Goal: Check status: Check status

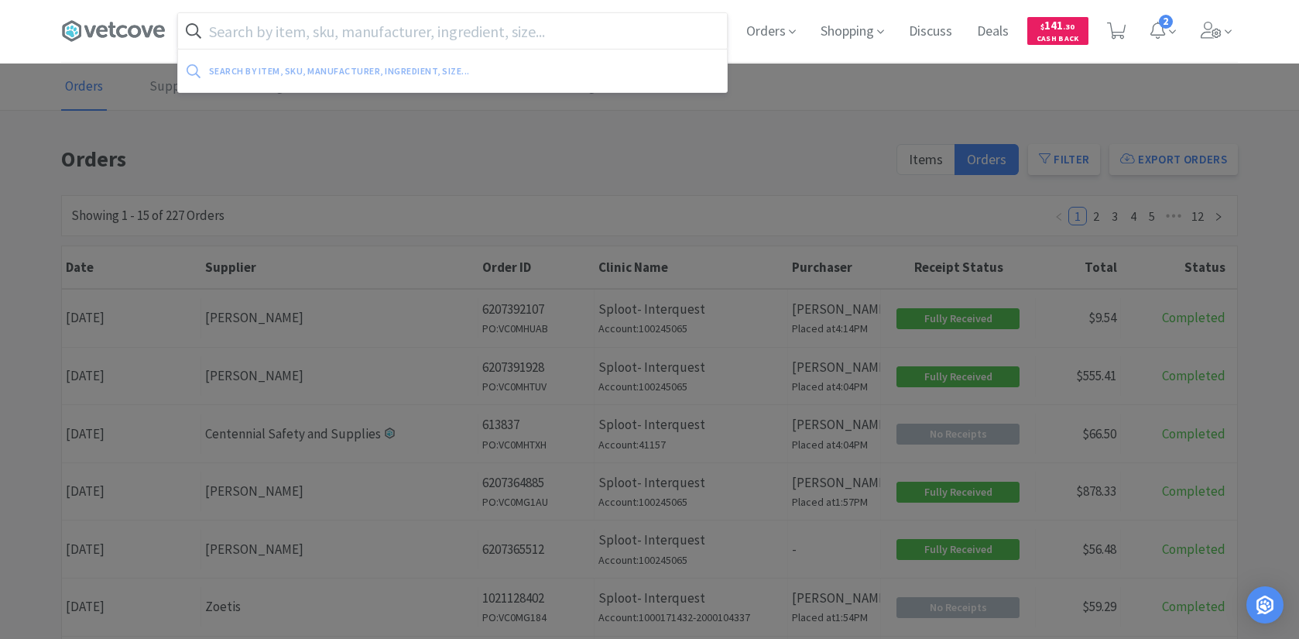
click at [415, 42] on input "text" at bounding box center [452, 31] width 549 height 36
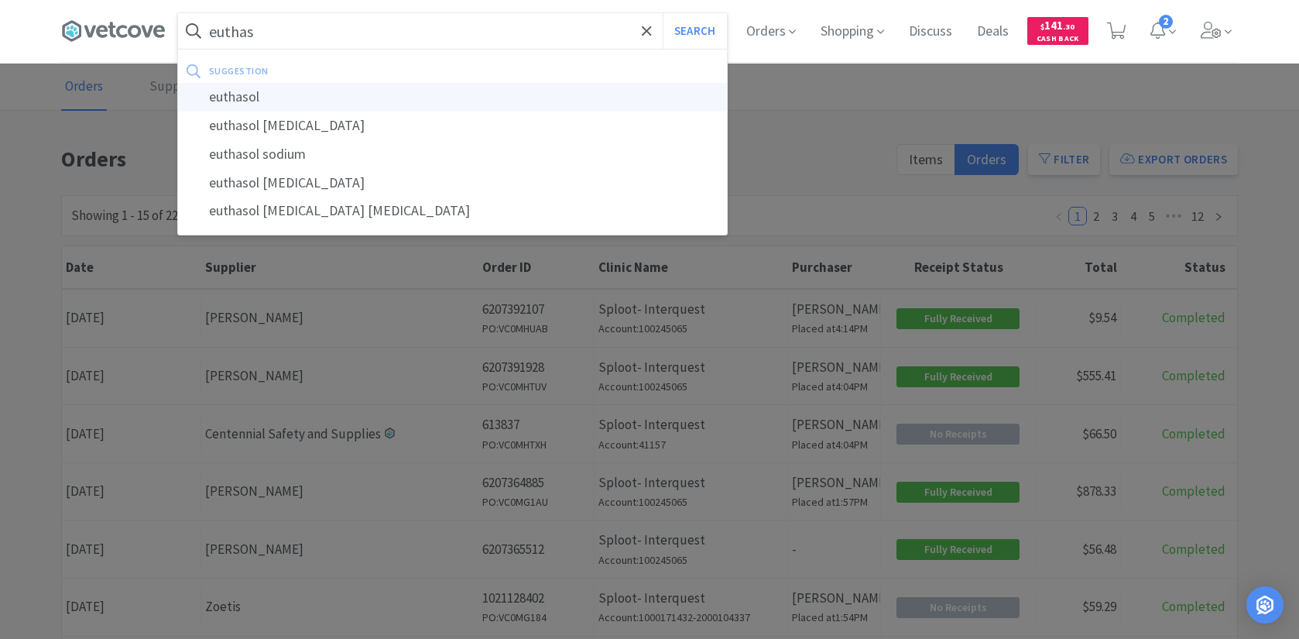
click at [434, 99] on div "euthasol" at bounding box center [452, 97] width 549 height 29
type input "euthasol"
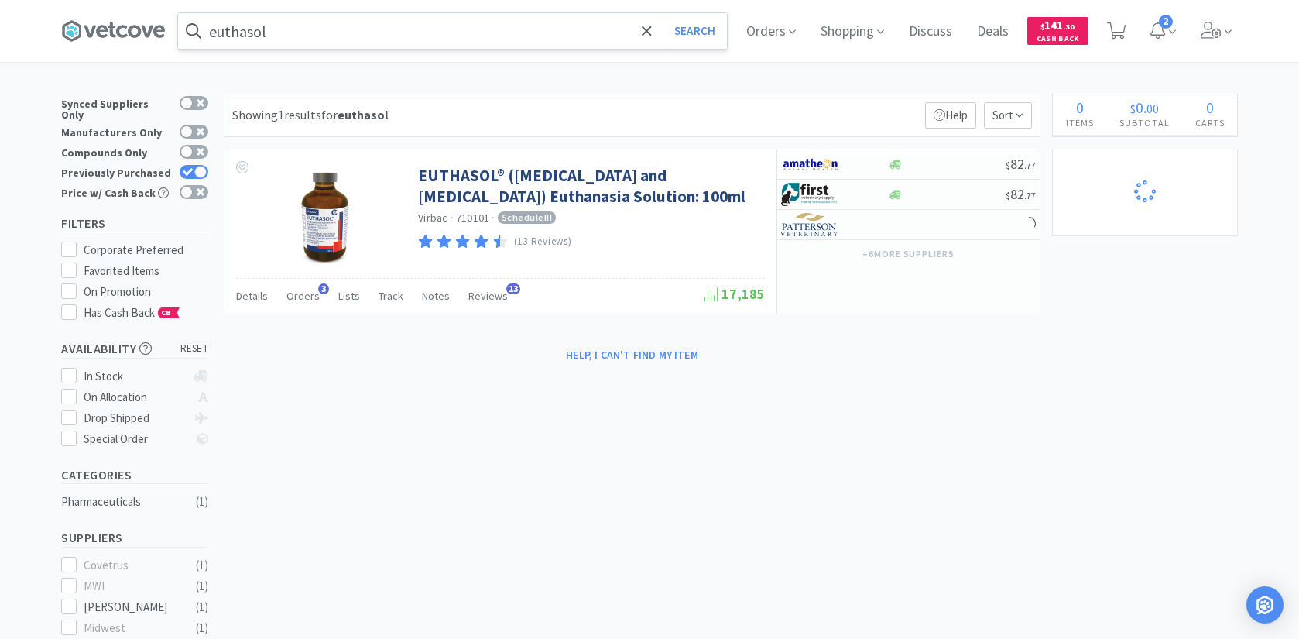
select select "1"
select select "4"
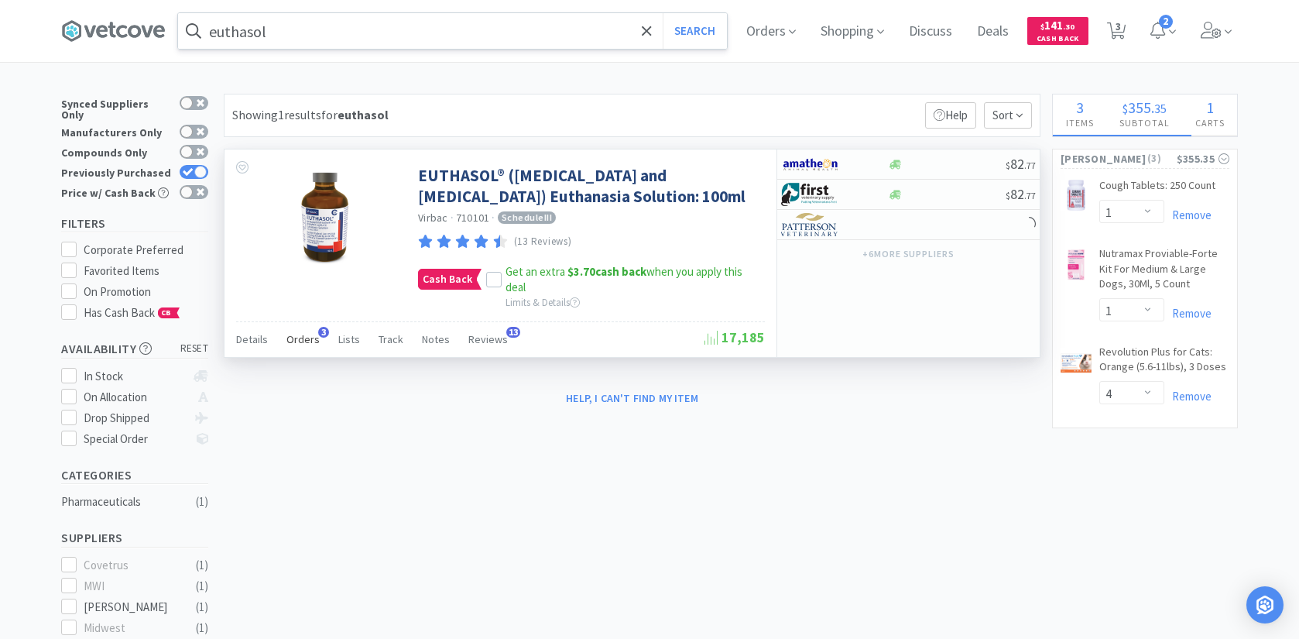
click at [300, 342] on span "Orders" at bounding box center [302, 339] width 33 height 14
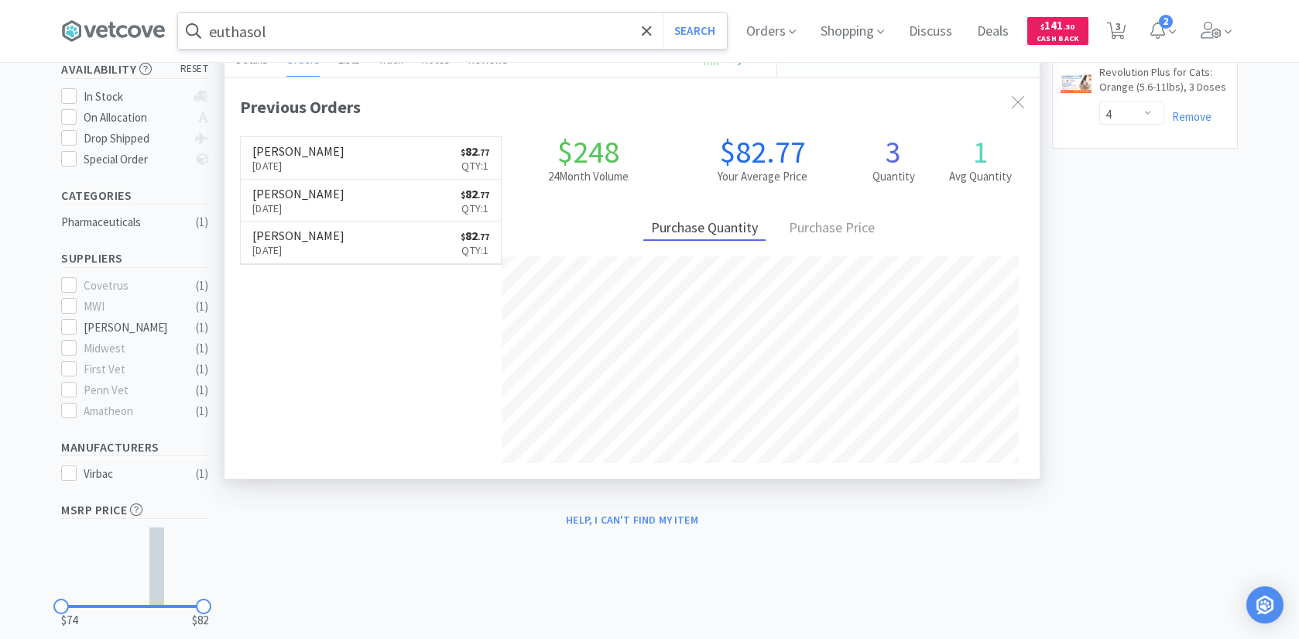
scroll to position [280, 0]
click at [341, 168] on link "[PERSON_NAME] [DATE] $ 82 . 77 Qty: 1" at bounding box center [371, 157] width 260 height 43
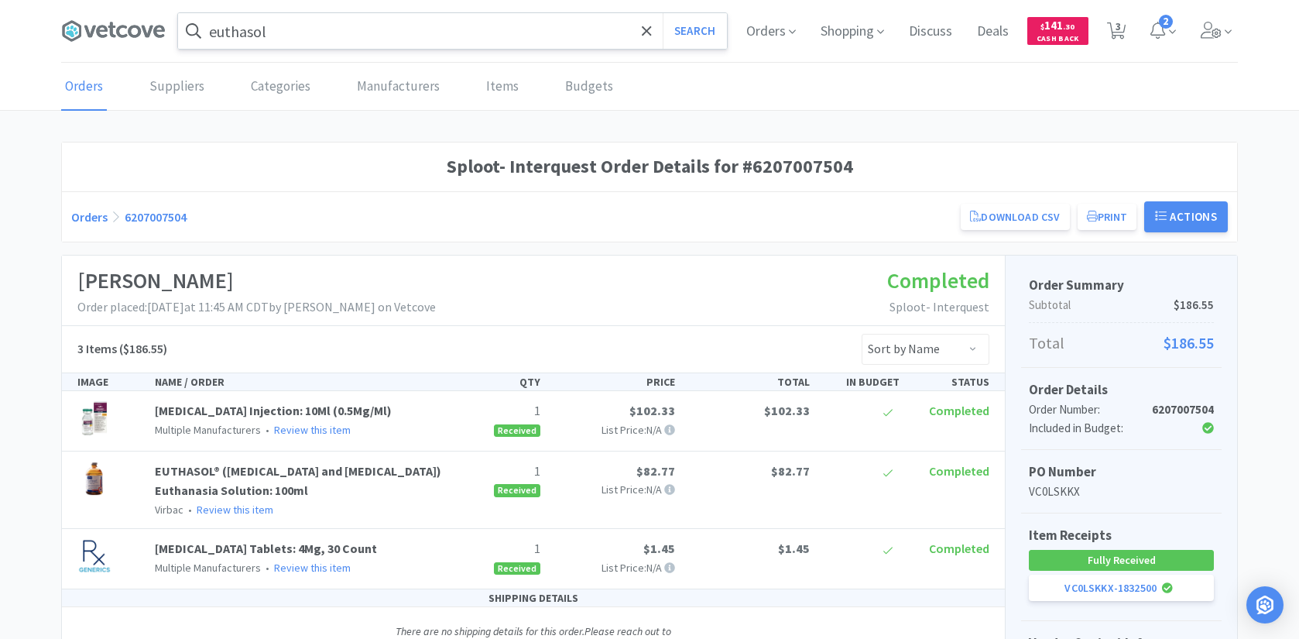
click at [94, 216] on link "Orders" at bounding box center [89, 216] width 36 height 15
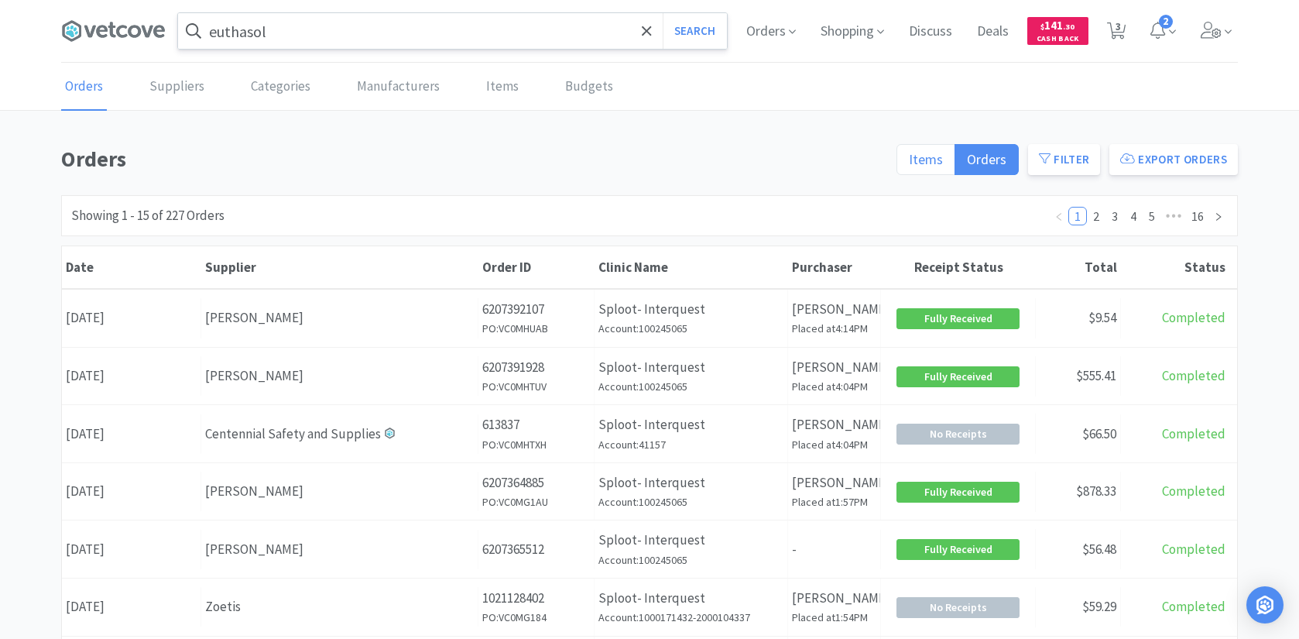
click at [924, 162] on span "Items" at bounding box center [926, 159] width 34 height 18
click at [909, 164] on input "Items" at bounding box center [909, 164] width 0 height 0
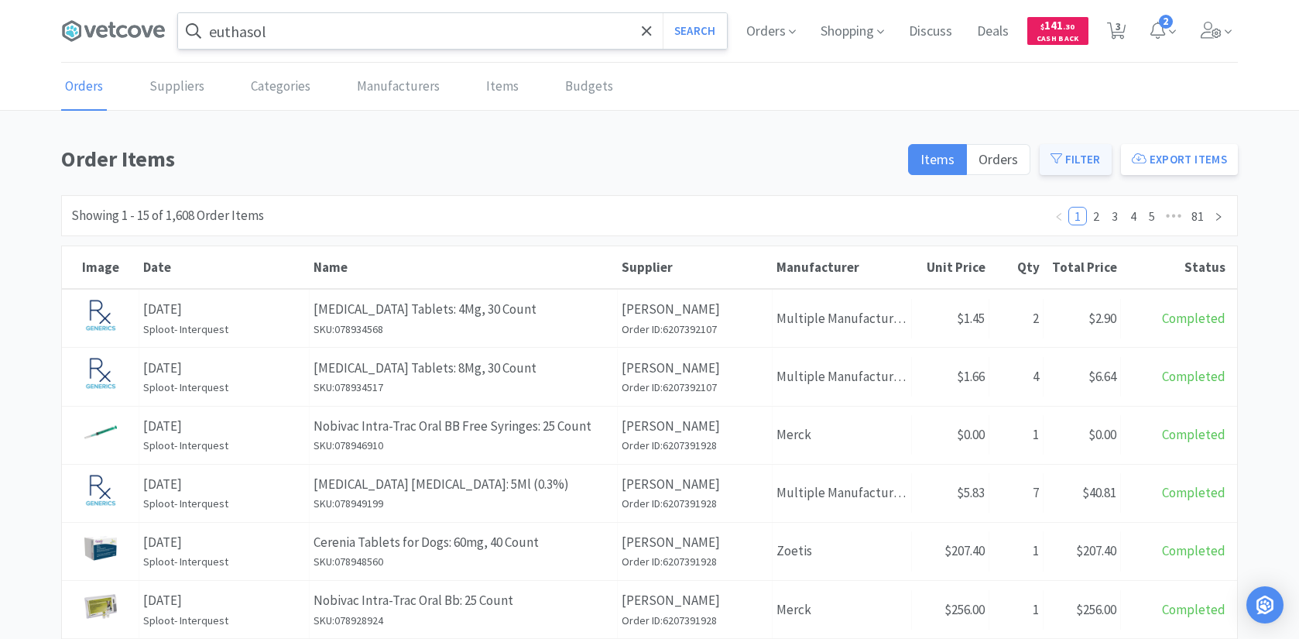
click at [1062, 147] on button "Filter" at bounding box center [1076, 159] width 72 height 31
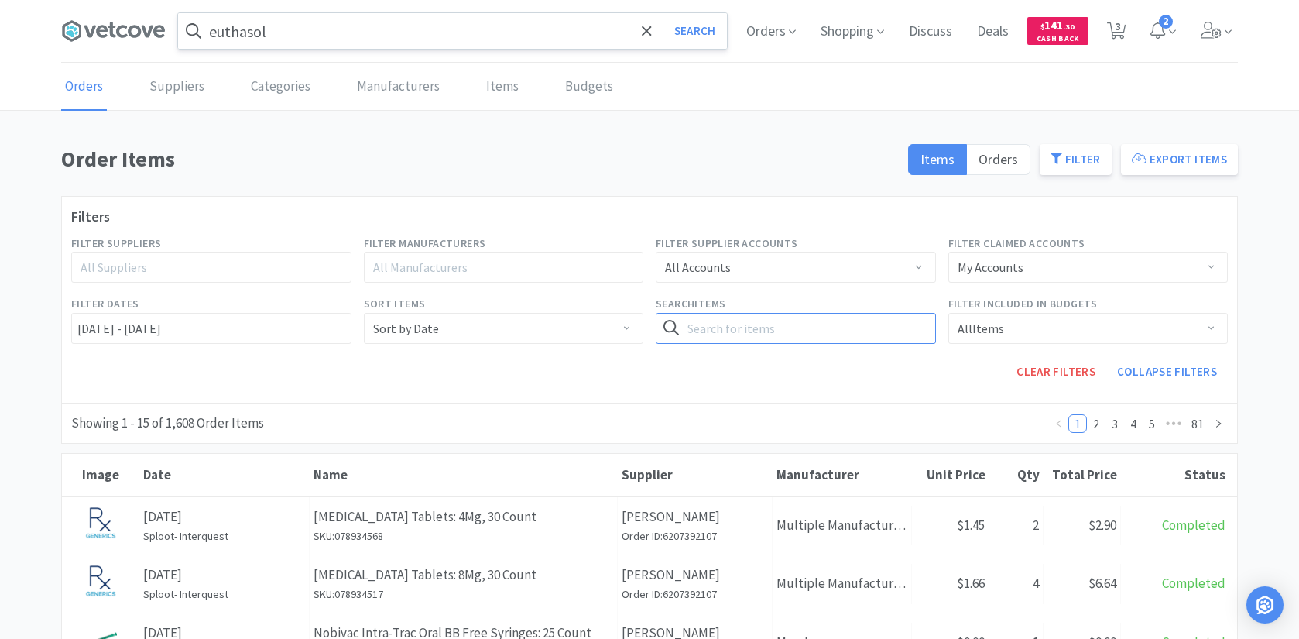
click at [716, 323] on input "text" at bounding box center [796, 328] width 280 height 31
type input "euthasol"
click at [872, 313] on button "Search" at bounding box center [903, 328] width 63 height 31
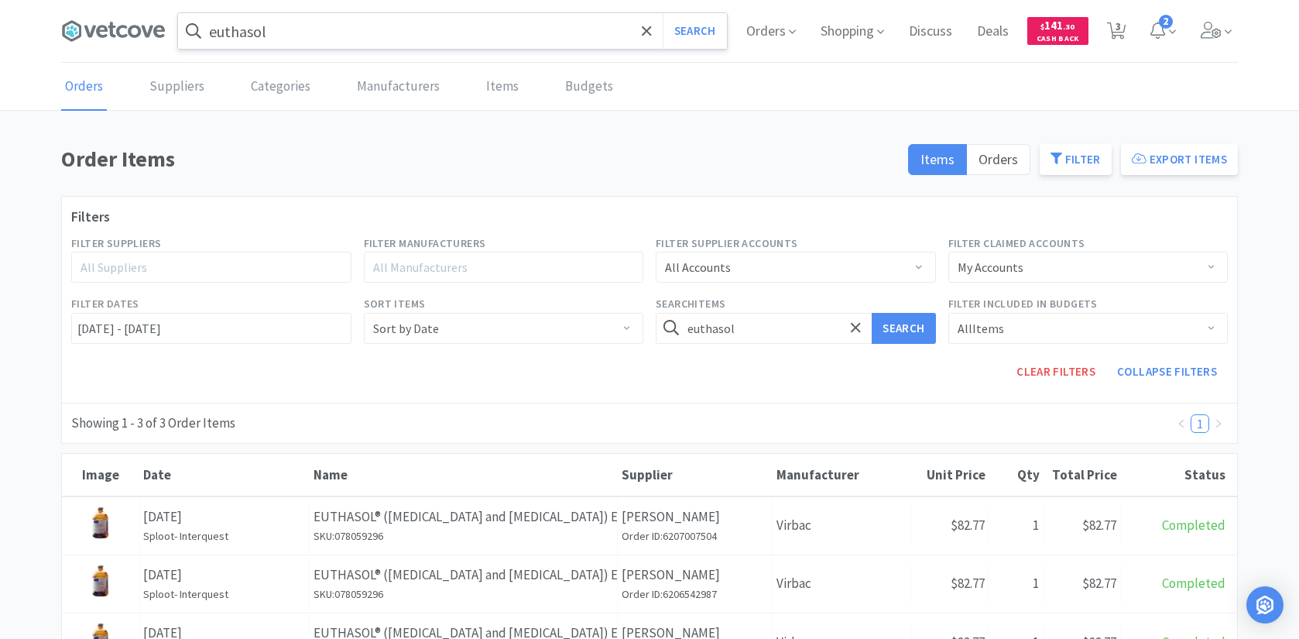
click at [1238, 31] on div "euthasol Search Orders Shopping Discuss Discuss Deals Deals $ 141 . 30 Cash Bac…" at bounding box center [649, 31] width 1192 height 63
click at [1227, 33] on icon at bounding box center [1228, 32] width 7 height 4
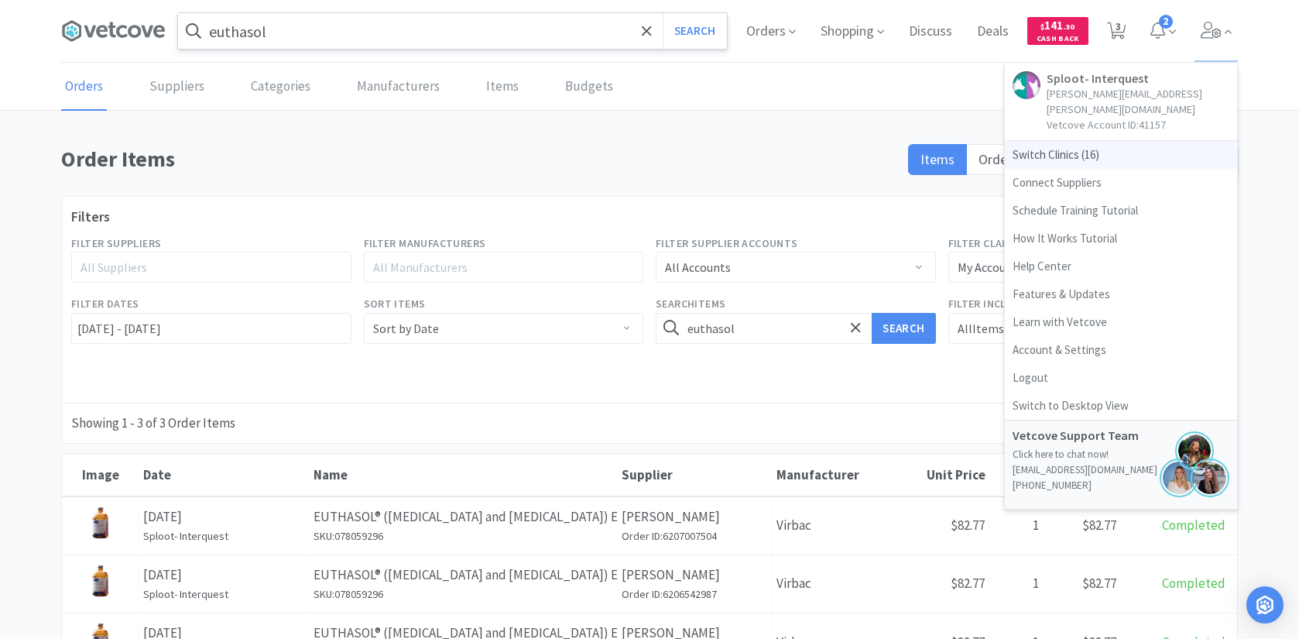
click at [1113, 143] on span "Switch Clinics ( 16 )" at bounding box center [1121, 155] width 232 height 28
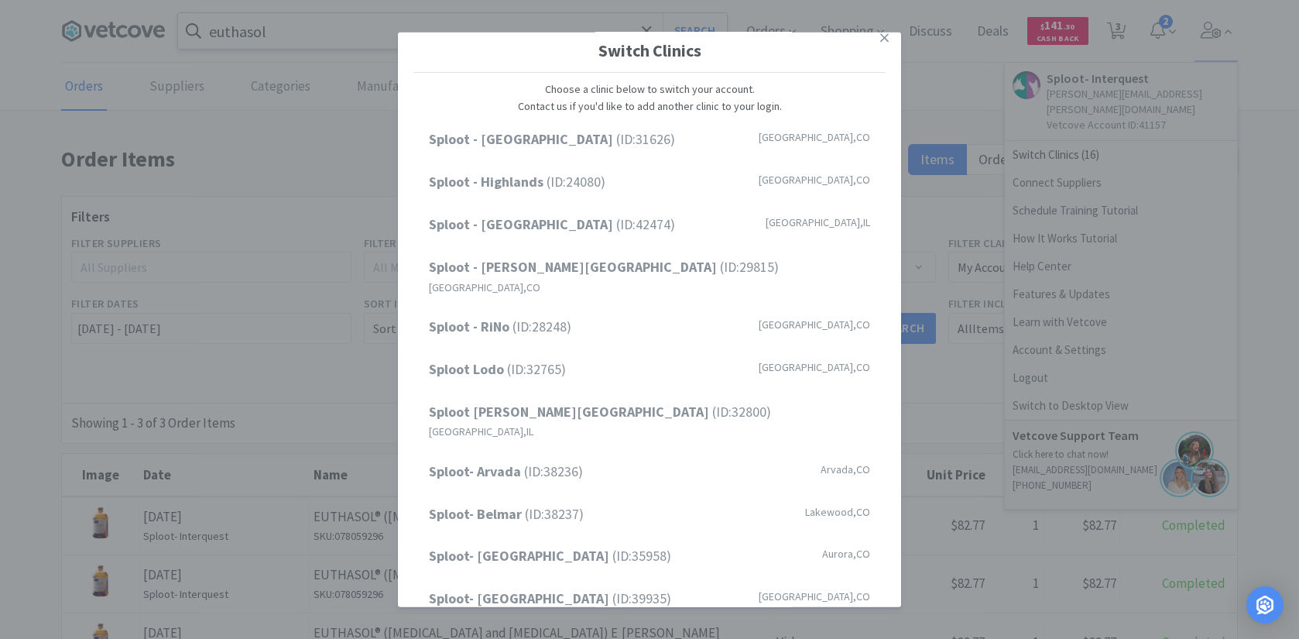
scroll to position [9, 0]
click at [497, 319] on strong "Sploot - RiNo" at bounding box center [471, 328] width 84 height 18
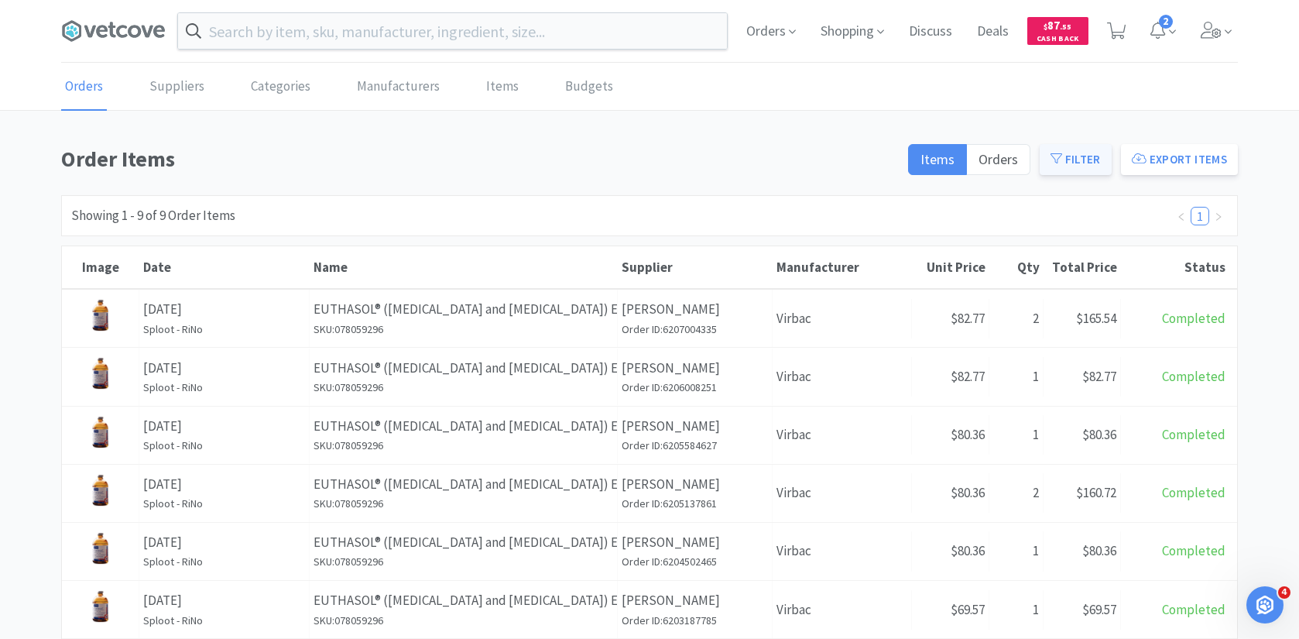
click at [1086, 155] on button "Filter" at bounding box center [1076, 159] width 72 height 31
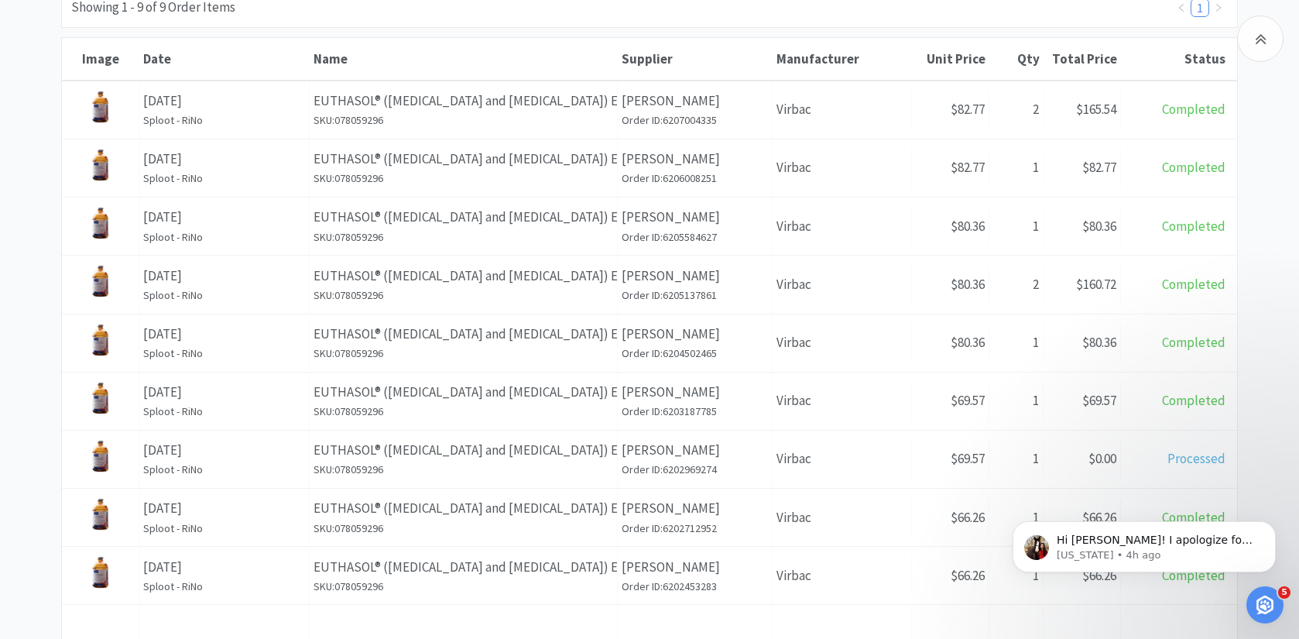
scroll to position [417, 0]
